Goal: Communication & Community: Answer question/provide support

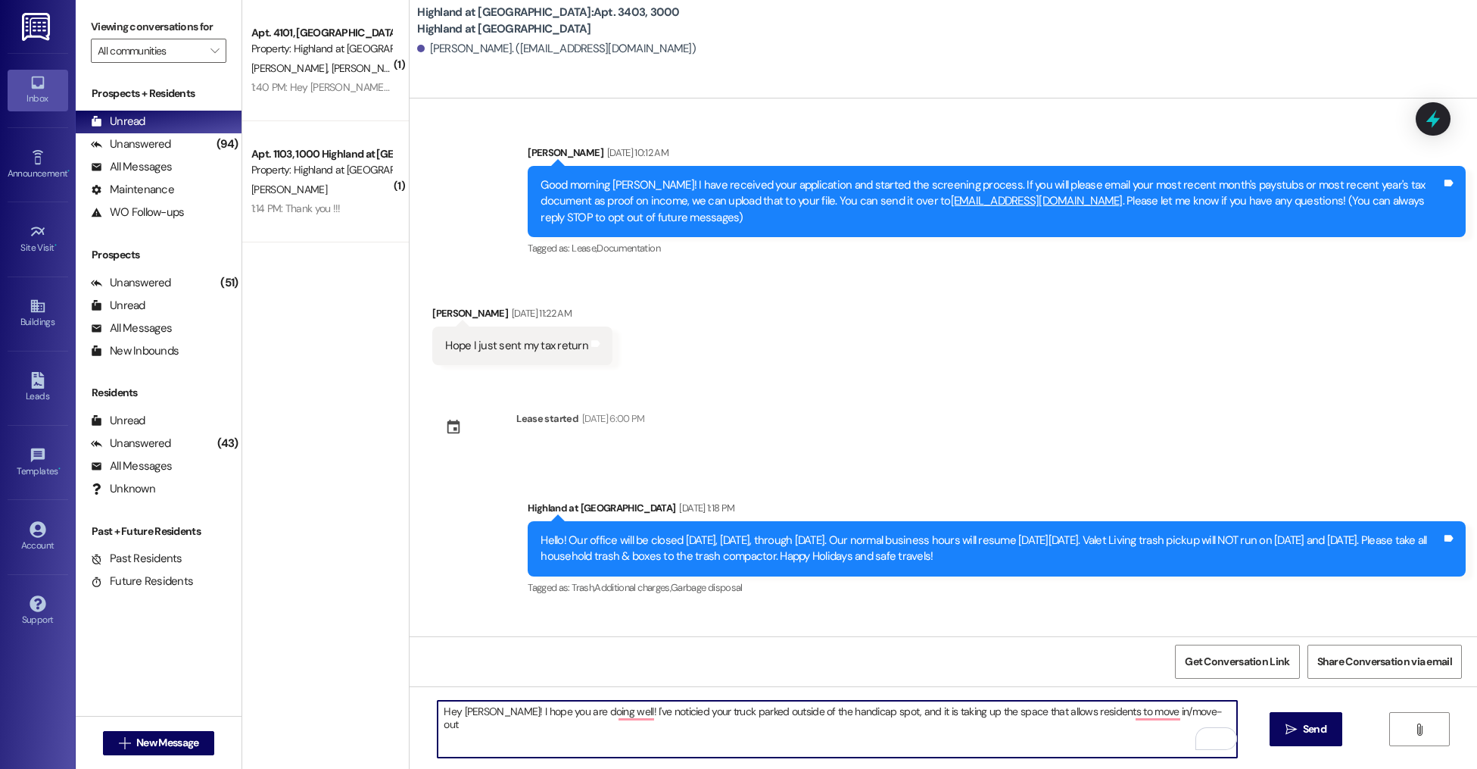
scroll to position [4198, 0]
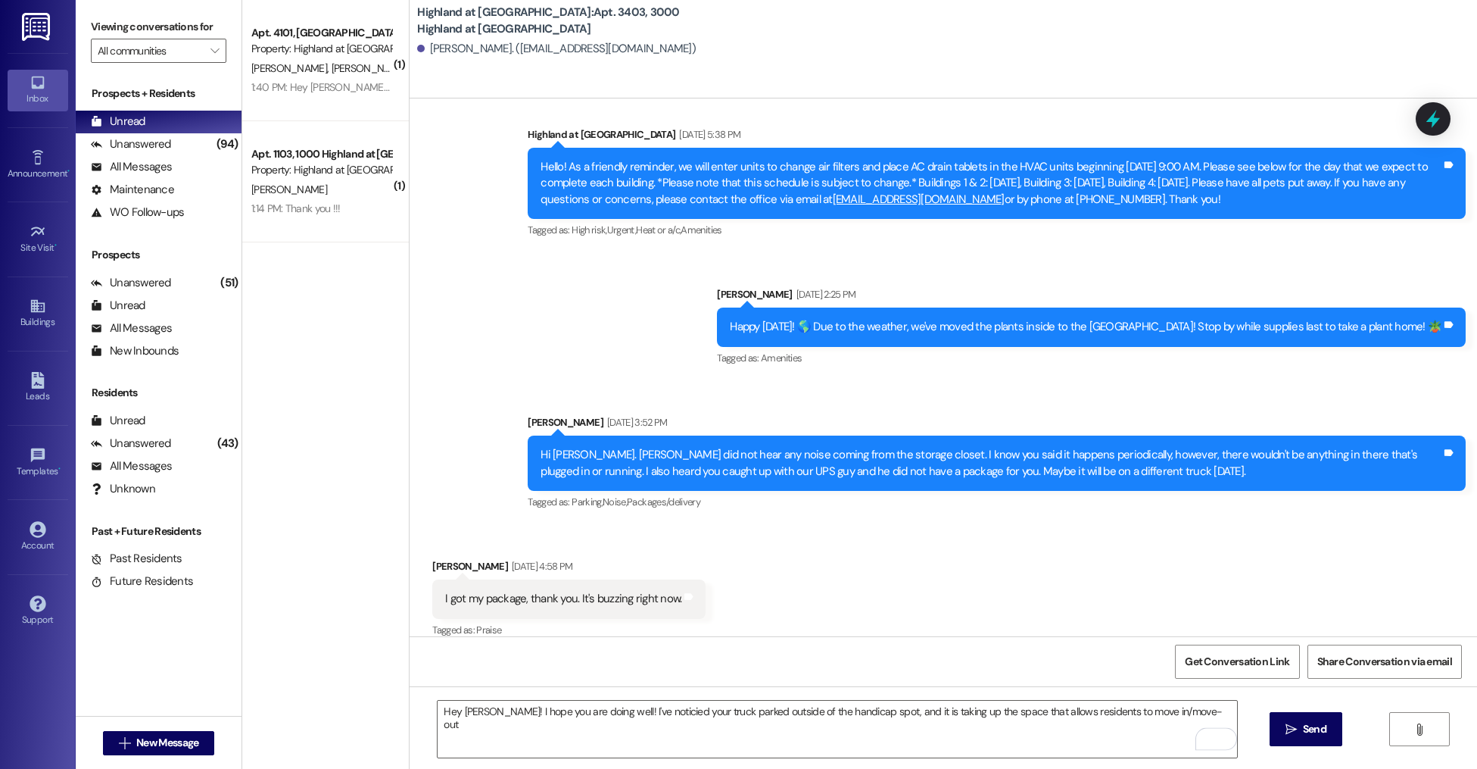
click at [657, 598] on div "I got my package, thank you. It's buzzing right now. Tags and notes" at bounding box center [568, 598] width 273 height 39
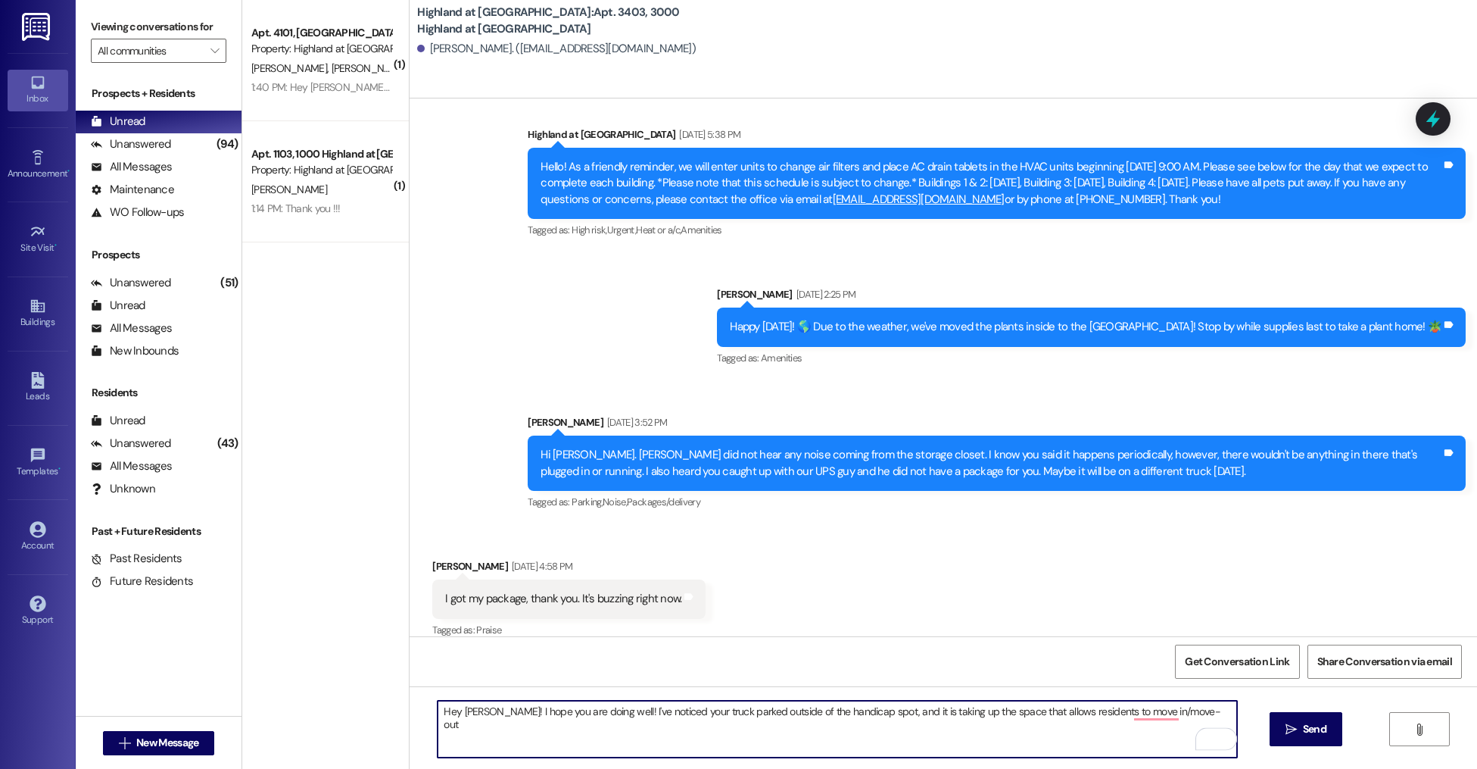
drag, startPoint x: 850, startPoint y: 713, endPoint x: 928, endPoint y: 719, distance: 78.2
click at [850, 713] on textarea "Hey [PERSON_NAME]! I hope you are doing well! I've noticed your truck parked ou…" at bounding box center [837, 728] width 799 height 57
drag, startPoint x: 1223, startPoint y: 713, endPoint x: 1142, endPoint y: 713, distance: 81.0
click at [1141, 716] on textarea "Hey [PERSON_NAME]! I hope you are doing well! I've noticed your truck parked ou…" at bounding box center [837, 728] width 799 height 57
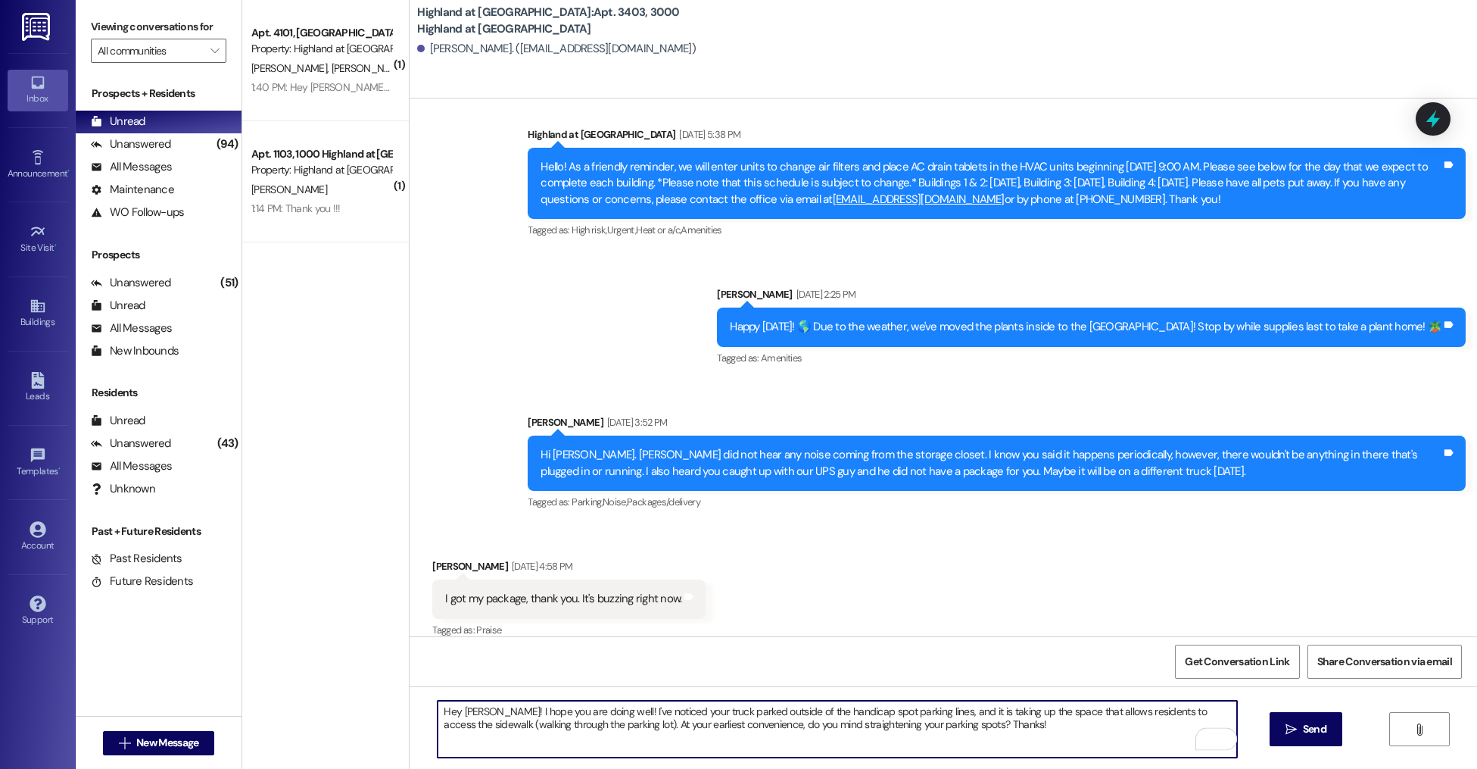
click at [1075, 729] on textarea "Hey [PERSON_NAME]! I hope you are doing well! I've noticed your truck parked ou…" at bounding box center [837, 728] width 799 height 57
drag, startPoint x: 612, startPoint y: 724, endPoint x: 623, endPoint y: 675, distance: 50.5
click at [469, 727] on textarea "Hey [PERSON_NAME]! I hope you are doing well! I've noticed your truck parked ou…" at bounding box center [837, 728] width 799 height 57
type textarea "Hey [PERSON_NAME]! I hope you are doing well! I've noticed your truck parked ou…"
click at [731, 725] on textarea "Hey [PERSON_NAME]! I hope you are doing well! I've noticed your truck parked ou…" at bounding box center [837, 728] width 799 height 57
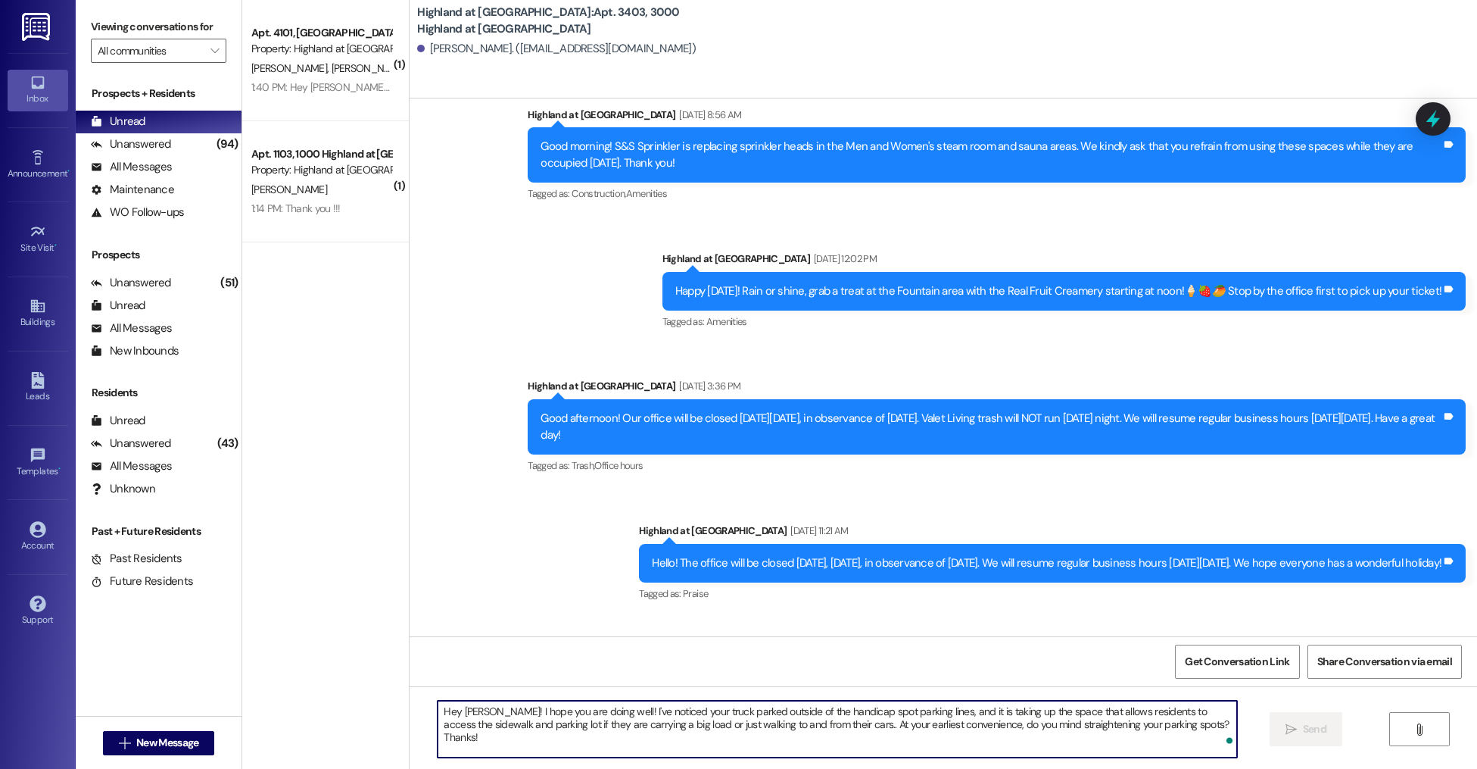
scroll to position [5342, 0]
